Goal: Transaction & Acquisition: Purchase product/service

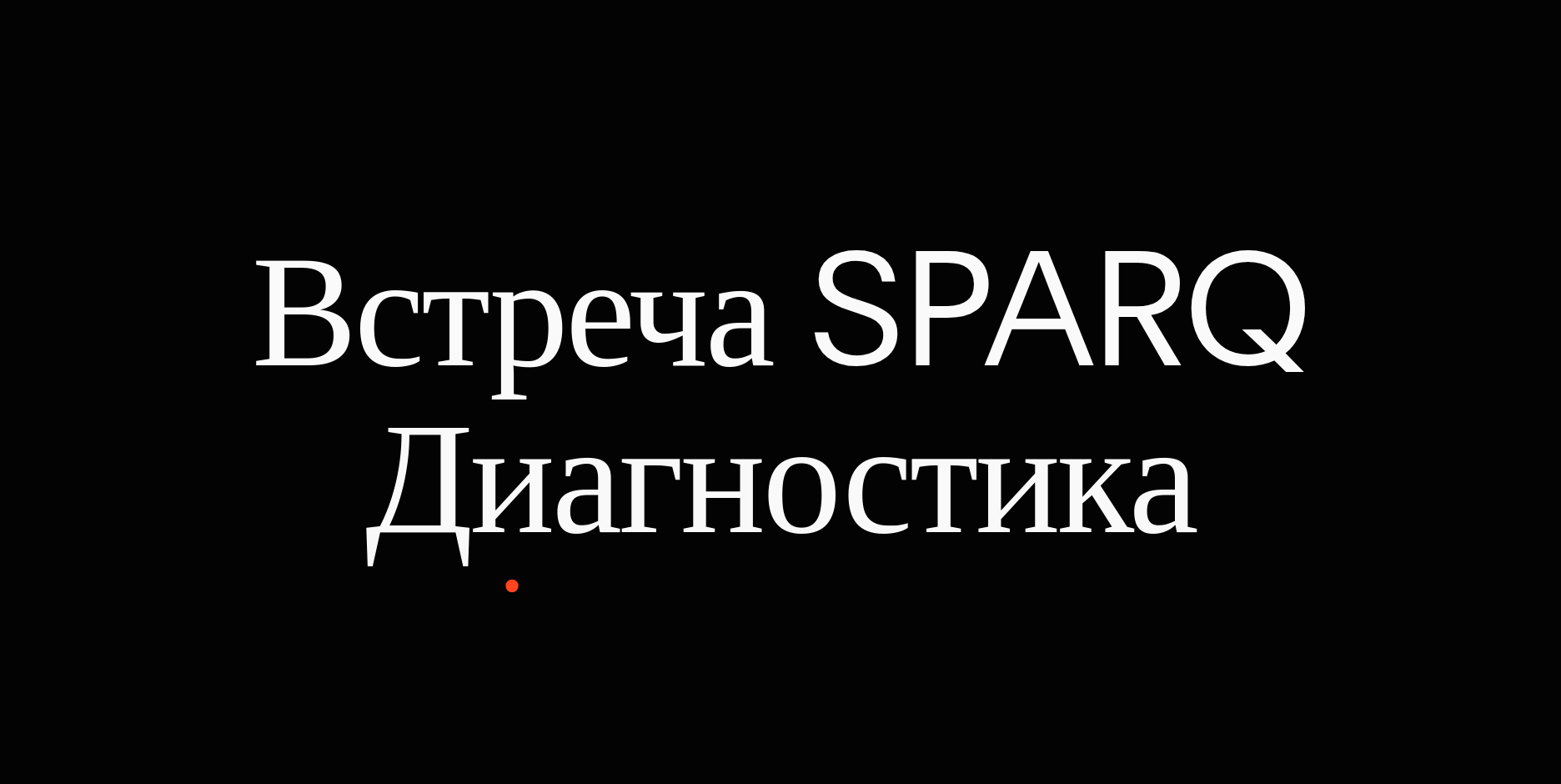
click at [807, 243] on p "Встреча SPARQ Диагностика" at bounding box center [780, 392] width 1561 height 333
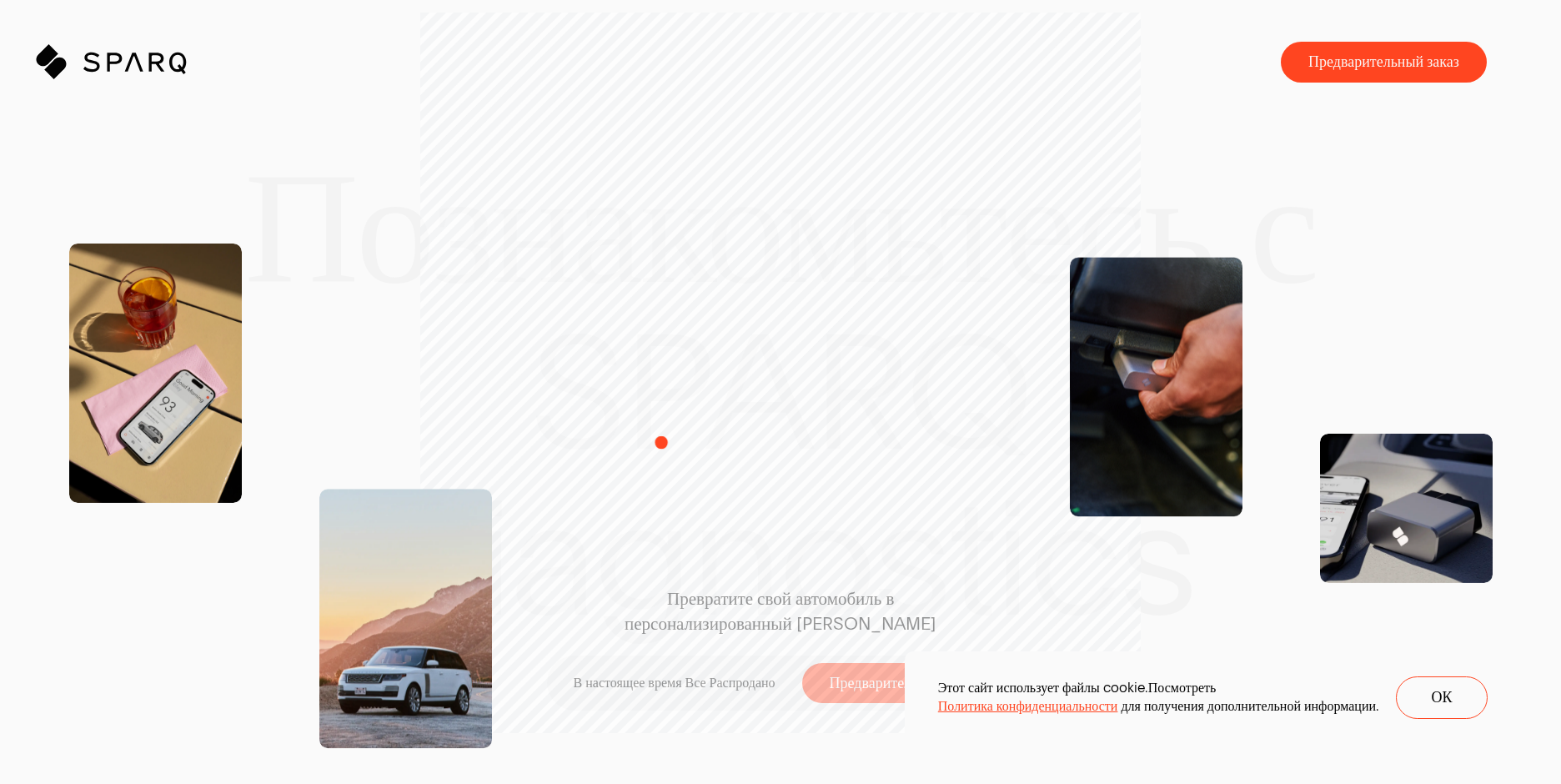
drag, startPoint x: 764, startPoint y: 325, endPoint x: 742, endPoint y: 455, distance: 131.8
click at [730, 471] on div "Превратите свой автомобиль в персонализированный ИИ В настоящее время Все Распр…" at bounding box center [780, 392] width 480 height 639
drag, startPoint x: 744, startPoint y: 368, endPoint x: 1073, endPoint y: 497, distance: 353.4
click at [969, 487] on div "Превратите свой автомобиль в персонализированный ИИ В настоящее время Все Распр…" at bounding box center [780, 392] width 480 height 639
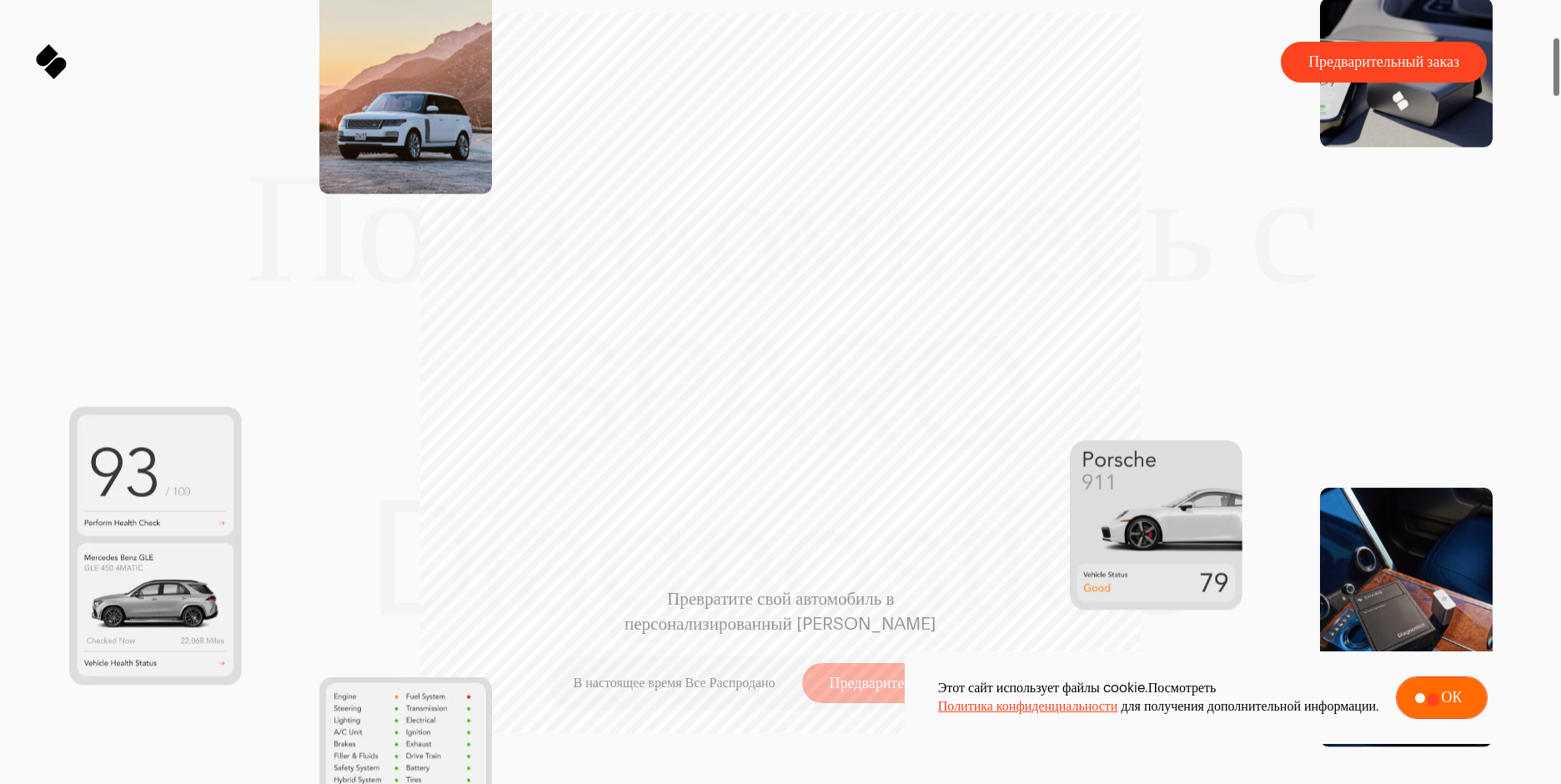
click at [1433, 696] on span at bounding box center [1442, 697] width 90 height 41
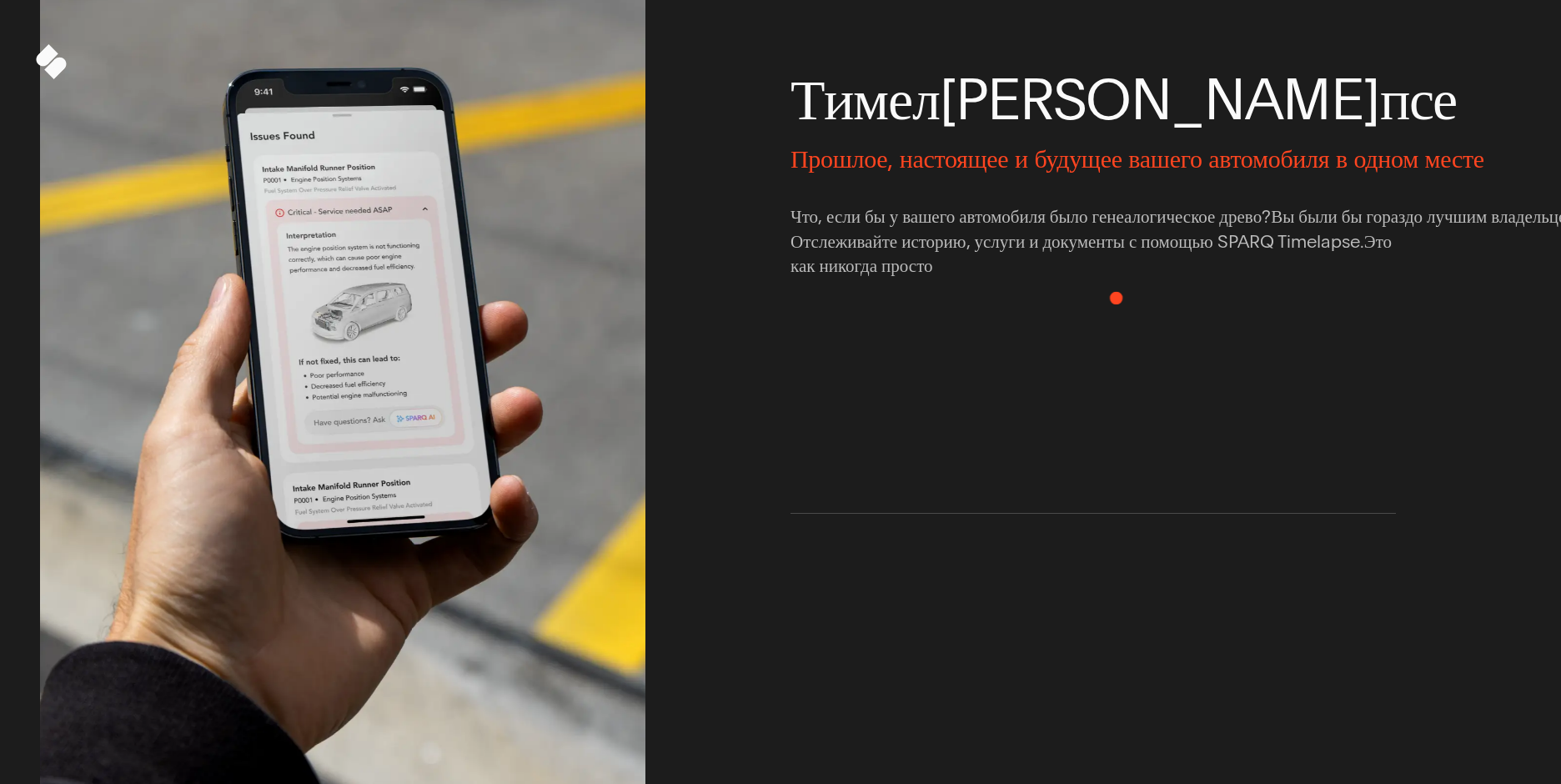
drag, startPoint x: 1419, startPoint y: 240, endPoint x: 1080, endPoint y: 240, distance: 339.0
click at [1080, 240] on div "Обзор S P A R Q A . I . Общайтесь напрямую со своим автомобилем. Превратите сво…" at bounding box center [780, 242] width 1481 height 2276
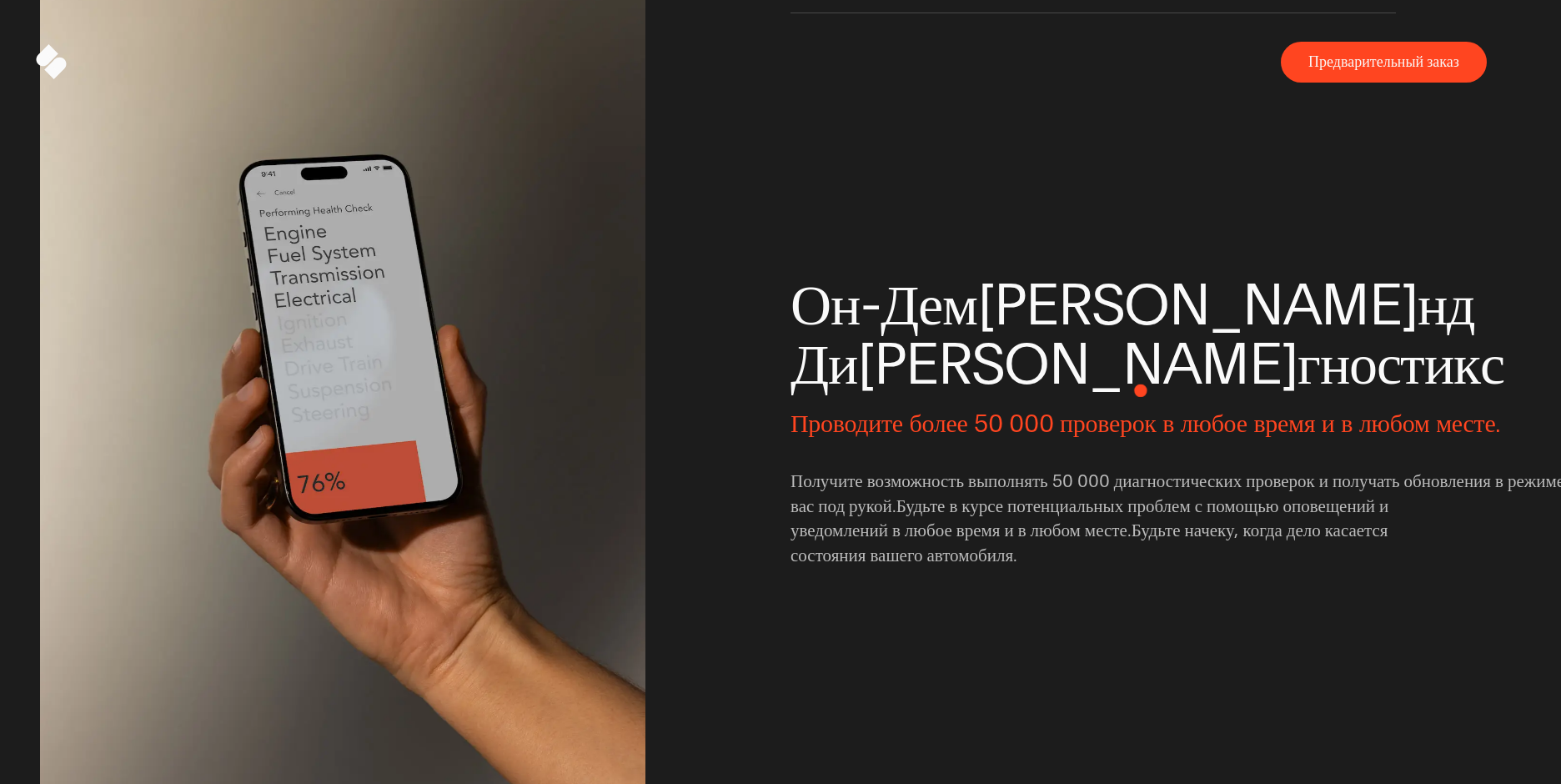
click at [1141, 390] on span "Д и а г н о с т и к с" at bounding box center [1093, 364] width 605 height 59
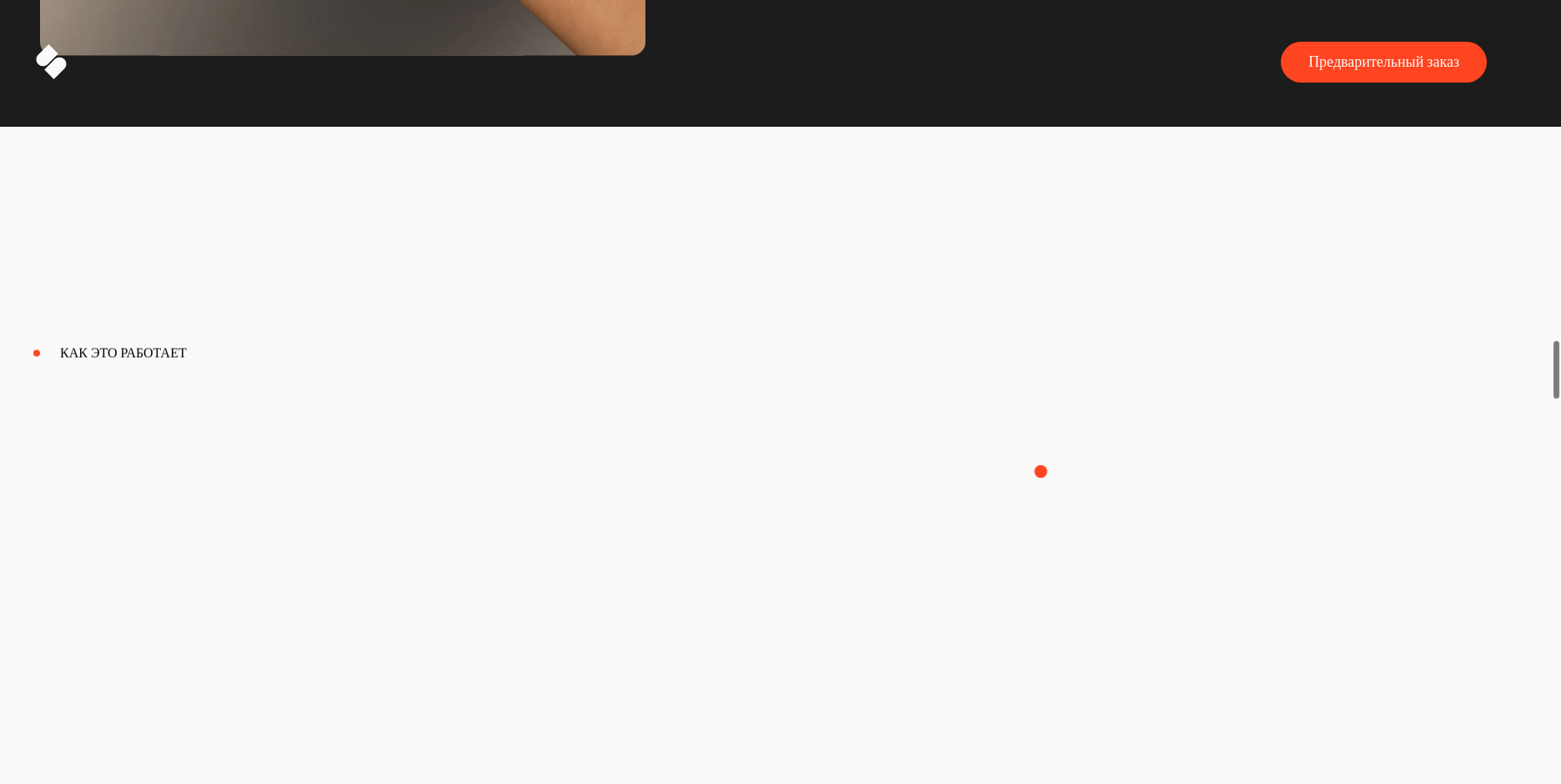
drag, startPoint x: 1072, startPoint y: 533, endPoint x: 1040, endPoint y: 470, distance: 70.7
click at [1040, 470] on div "Как Это Работает П л у г & Г о Простая установка, непревзойденный уровень интел…" at bounding box center [780, 494] width 1561 height 735
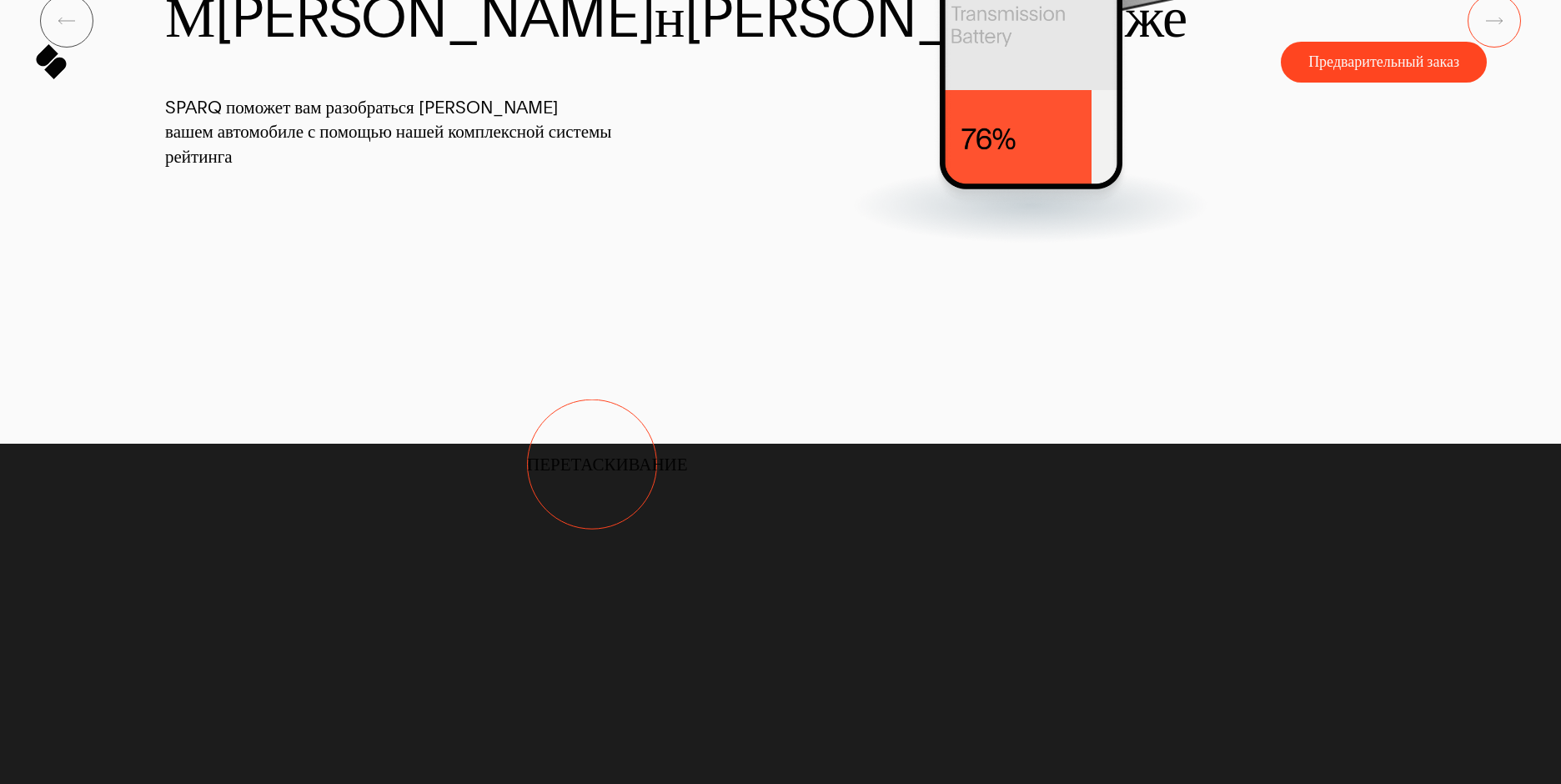
drag, startPoint x: 625, startPoint y: 419, endPoint x: 740, endPoint y: 397, distance: 117.1
click at [884, 243] on div "C о н т р о л & М а н а ж е SPARQ поможет вам разобраться в вашем автомобиле с …" at bounding box center [780, 21] width 1231 height 445
click at [1034, 243] on div at bounding box center [1030, 21] width 731 height 445
click at [1111, 243] on div at bounding box center [1030, 21] width 731 height 445
drag, startPoint x: 954, startPoint y: 560, endPoint x: 964, endPoint y: 469, distance: 91.5
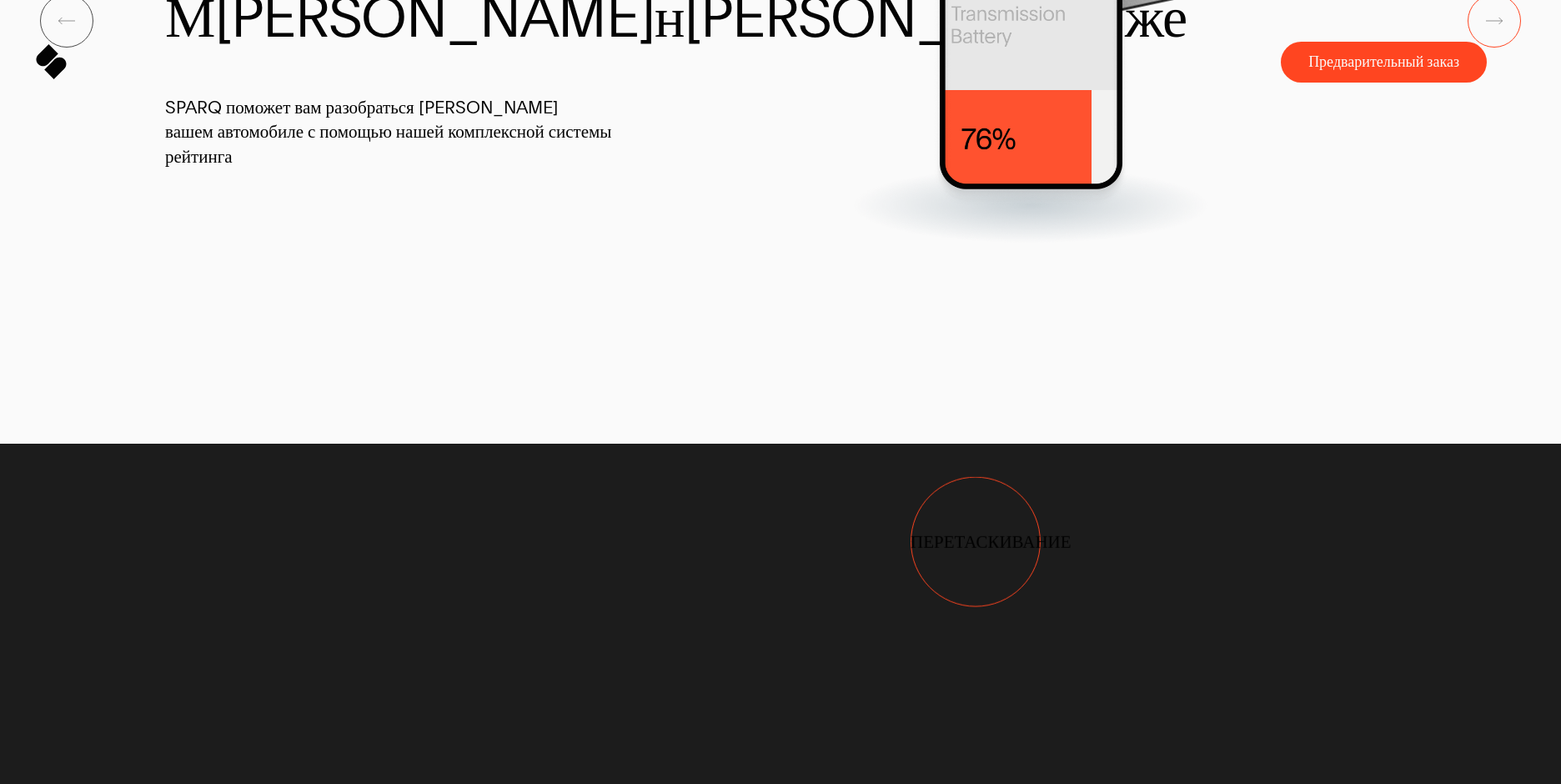
click at [954, 243] on div at bounding box center [1030, 21] width 731 height 445
click at [973, 243] on div at bounding box center [1030, 21] width 731 height 445
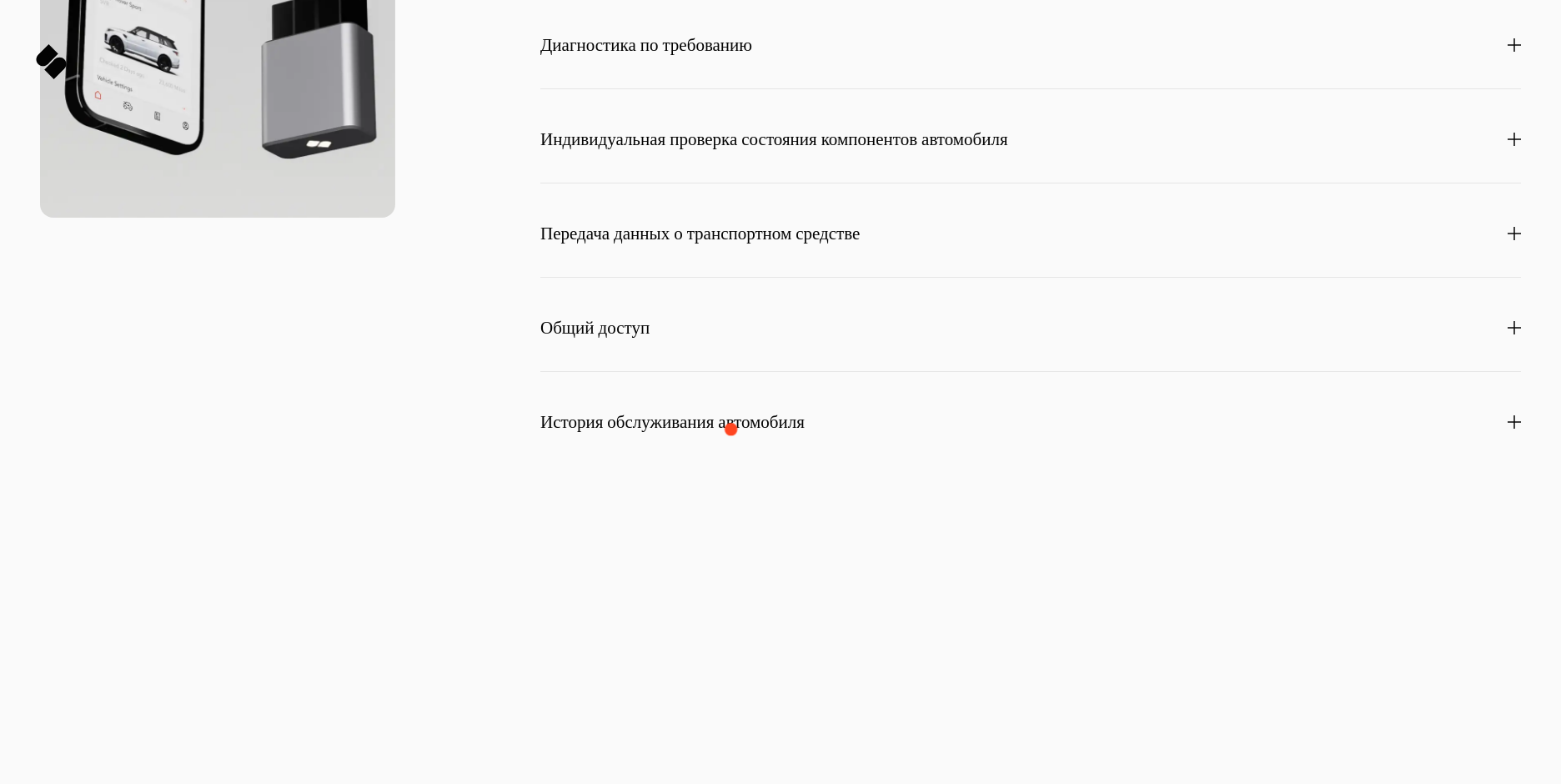
click at [731, 54] on span "Диагностика по требованию" at bounding box center [646, 44] width 212 height 18
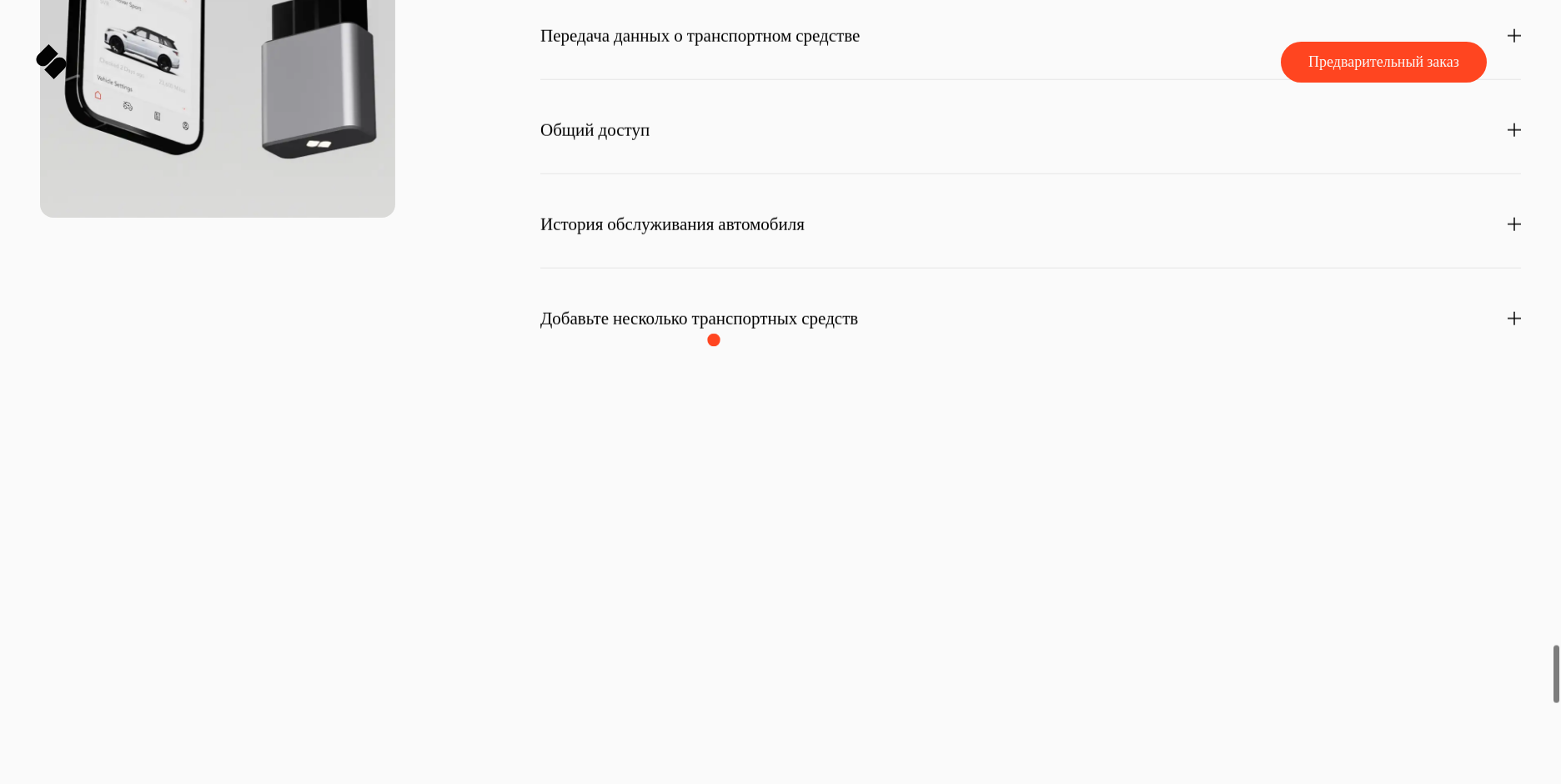
click at [696, 43] on span "Передача данных о транспортном средстве" at bounding box center [700, 33] width 320 height 18
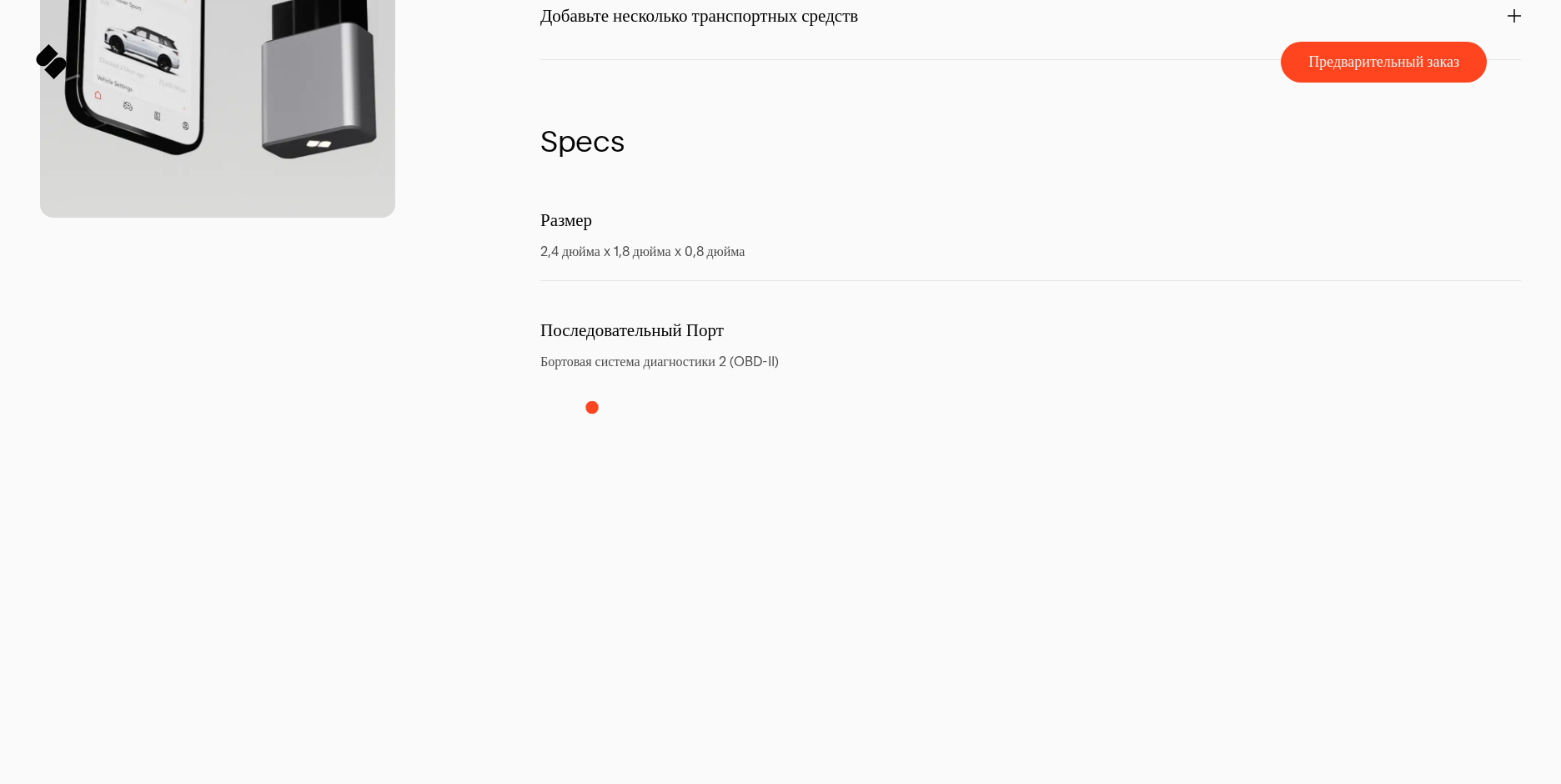
click at [592, 25] on span "Добавьте несколько транспортных средств" at bounding box center [699, 16] width 318 height 18
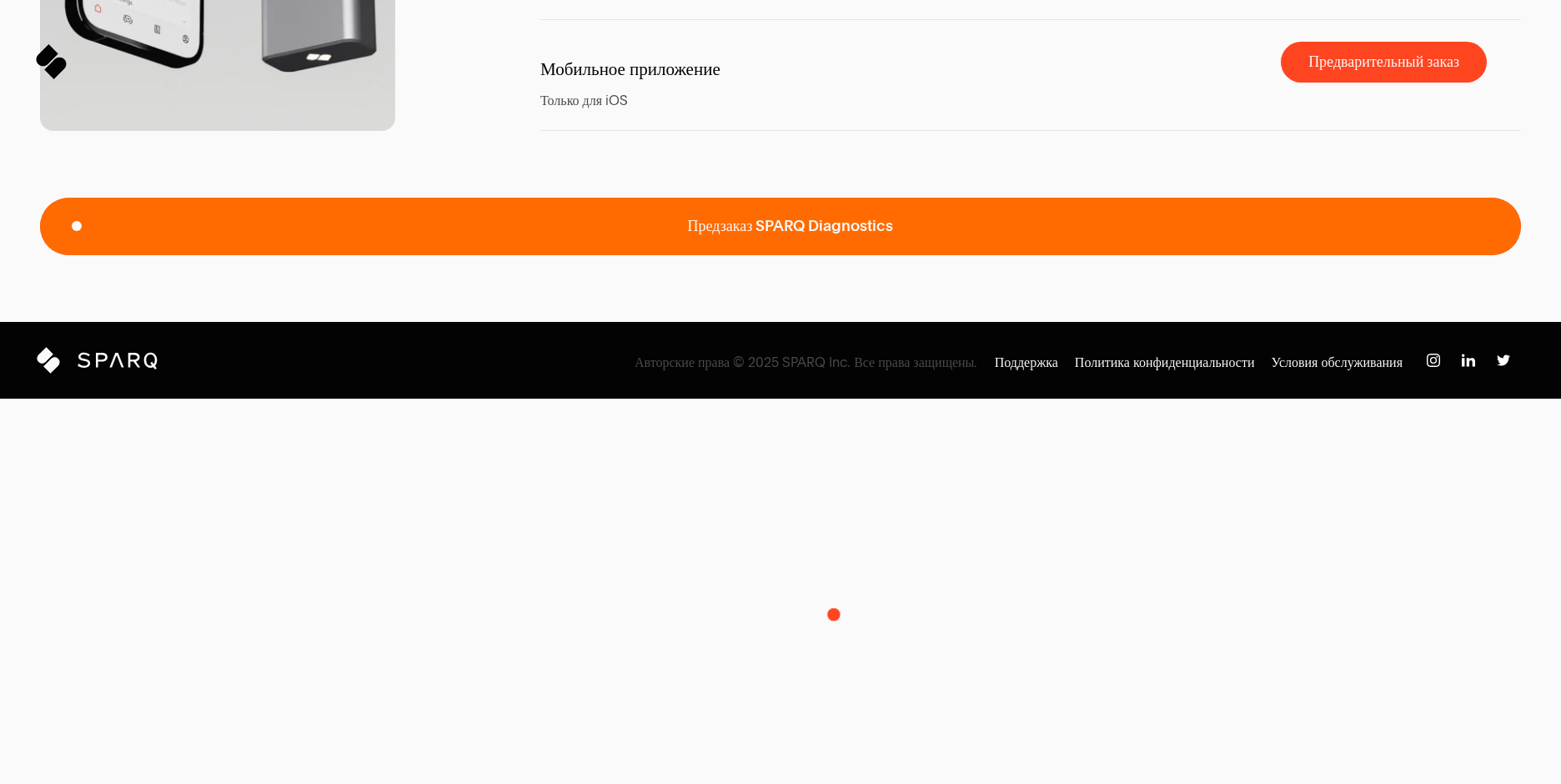
click at [834, 234] on ya-tr-span "Предзаказ SPARQ Diagnostics" at bounding box center [790, 226] width 206 height 17
drag, startPoint x: 830, startPoint y: 623, endPoint x: 1471, endPoint y: 627, distance: 641.0
click at [1471, 255] on span "Предзаказ SPARQ Diagnostics" at bounding box center [780, 227] width 1481 height 57
click at [1475, 255] on span "Предзаказ SPARQ Diagnostics" at bounding box center [780, 227] width 1481 height 57
click at [1481, 255] on span "Предзаказ SPARQ Diagnostics" at bounding box center [780, 227] width 1481 height 57
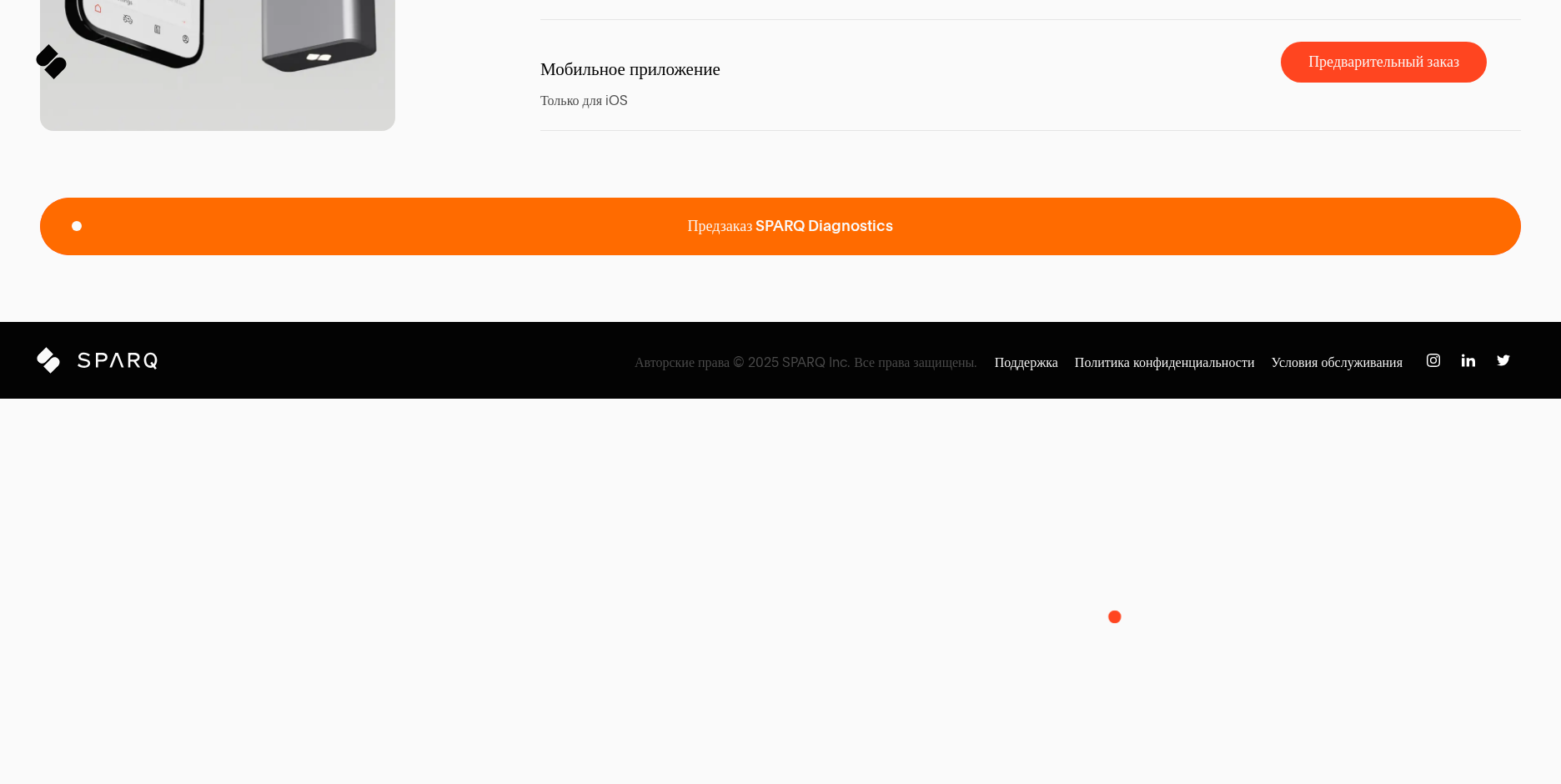
drag, startPoint x: 472, startPoint y: 605, endPoint x: 1214, endPoint y: 609, distance: 742.0
click at [1214, 255] on span "Предзаказ SPARQ Diagnostics" at bounding box center [780, 227] width 1481 height 57
drag, startPoint x: 827, startPoint y: 620, endPoint x: 738, endPoint y: 627, distance: 89.3
click at [762, 255] on span "Предзаказ SPARQ Diagnostics" at bounding box center [780, 227] width 1481 height 57
drag, startPoint x: 738, startPoint y: 627, endPoint x: 919, endPoint y: 609, distance: 181.9
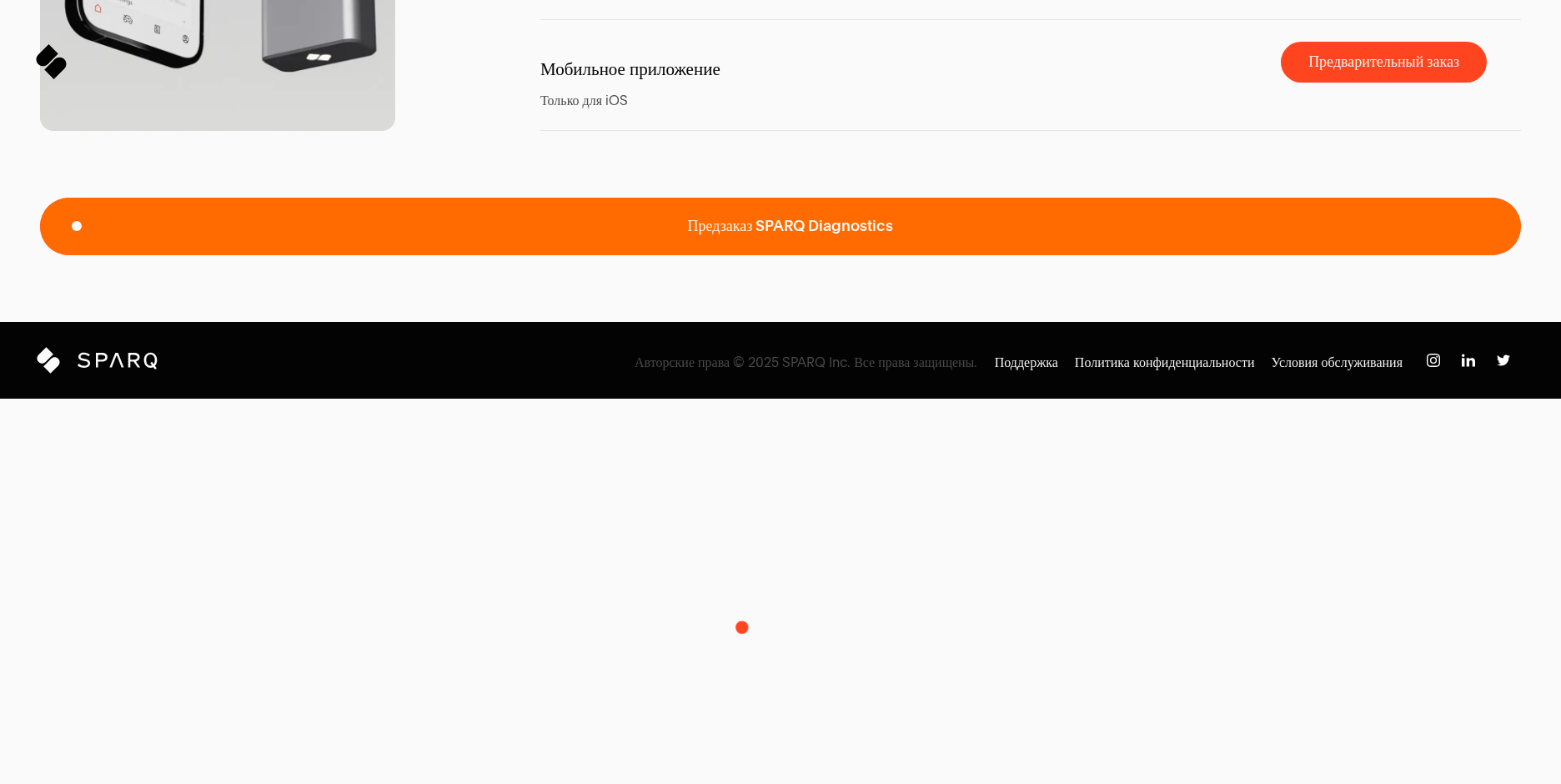
click at [902, 255] on span "Предзаказ SPARQ Diagnostics" at bounding box center [780, 227] width 1481 height 57
drag, startPoint x: 919, startPoint y: 609, endPoint x: 875, endPoint y: 609, distance: 44.0
click at [876, 255] on button "Предзаказ SPARQ Diagnostics Предзаказ SPARQ Diagnostics" at bounding box center [780, 227] width 1481 height 57
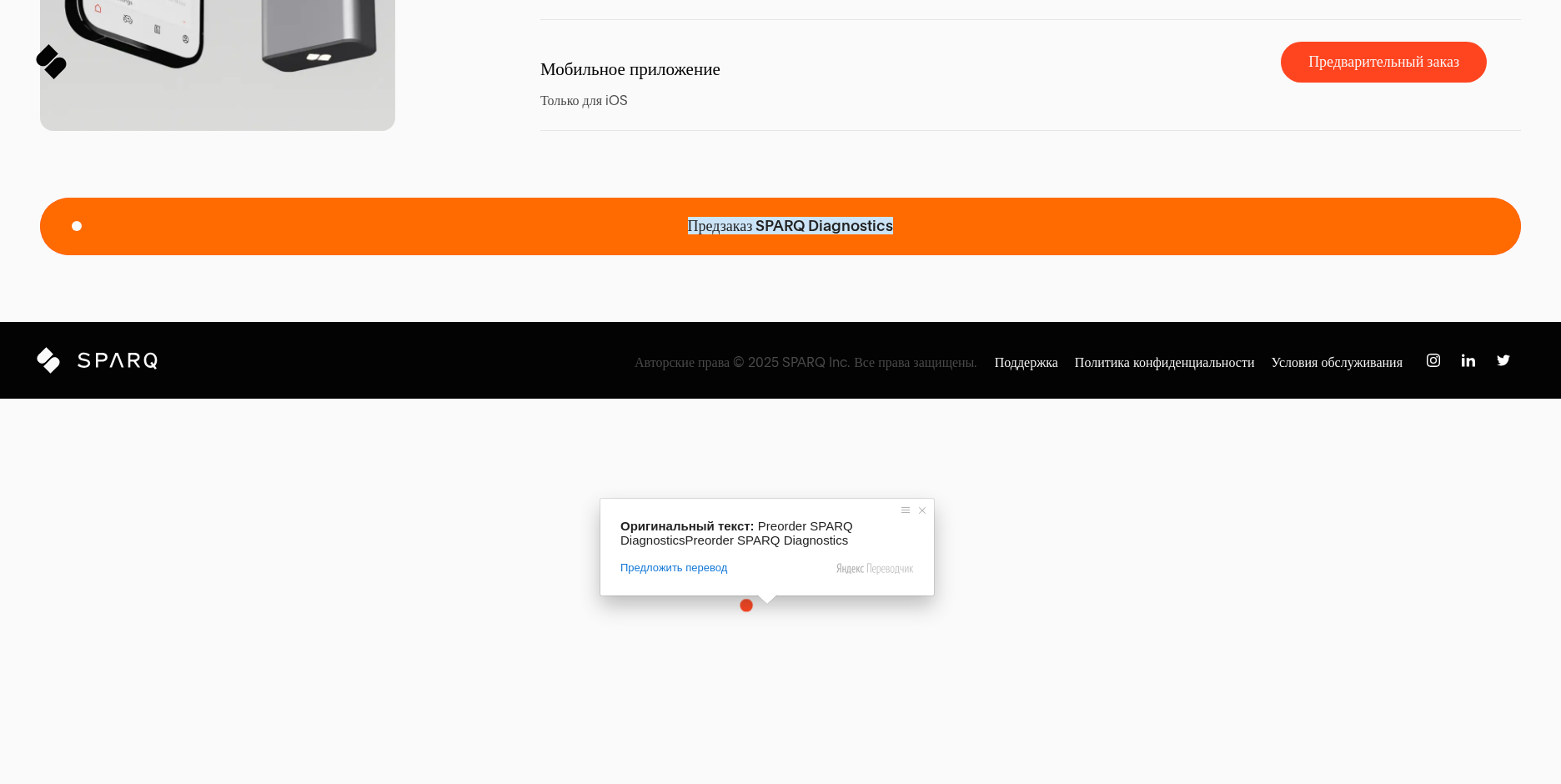
click at [746, 234] on ya-tr-span "Предзаказ SPARQ Diagnostics" at bounding box center [790, 226] width 206 height 17
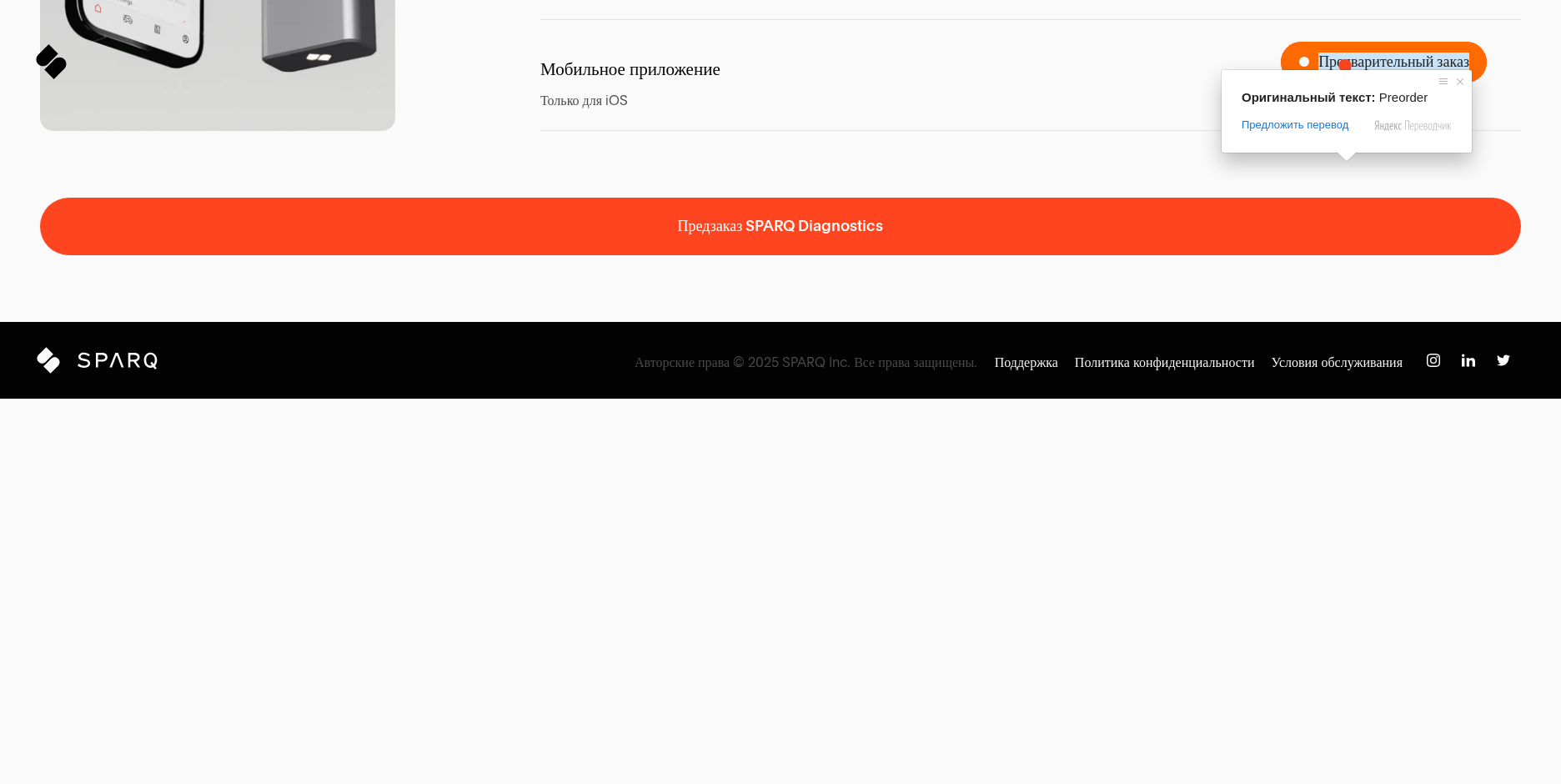
click at [1346, 65] on ya-tr-span "Предварительный заказ" at bounding box center [1394, 61] width 151 height 17
